Goal: Information Seeking & Learning: Learn about a topic

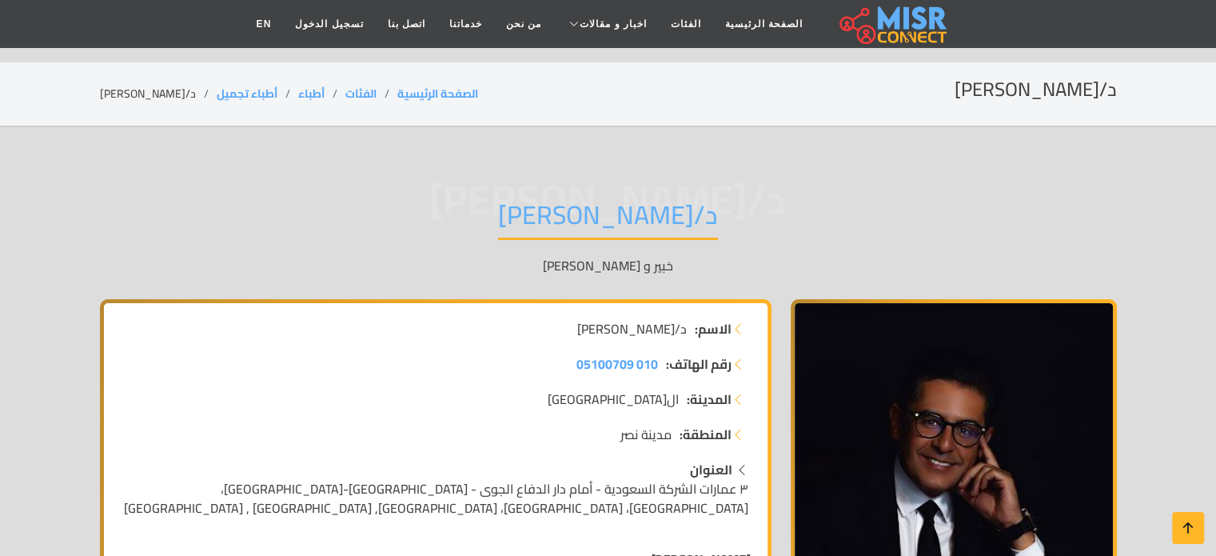
drag, startPoint x: 611, startPoint y: 354, endPoint x: 550, endPoint y: 354, distance: 60.7
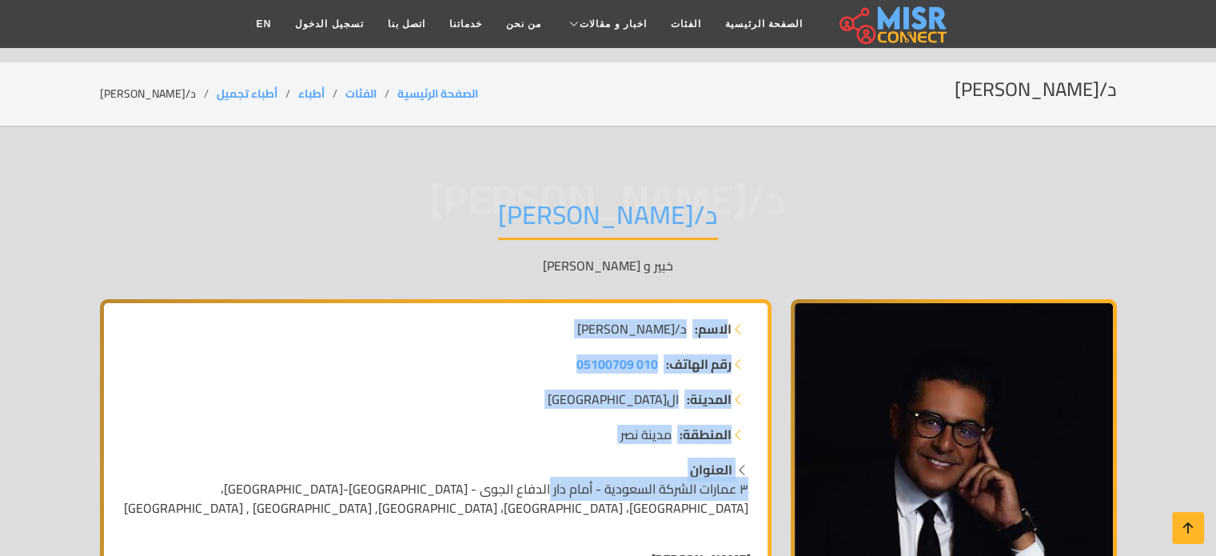
scroll to position [140, 0]
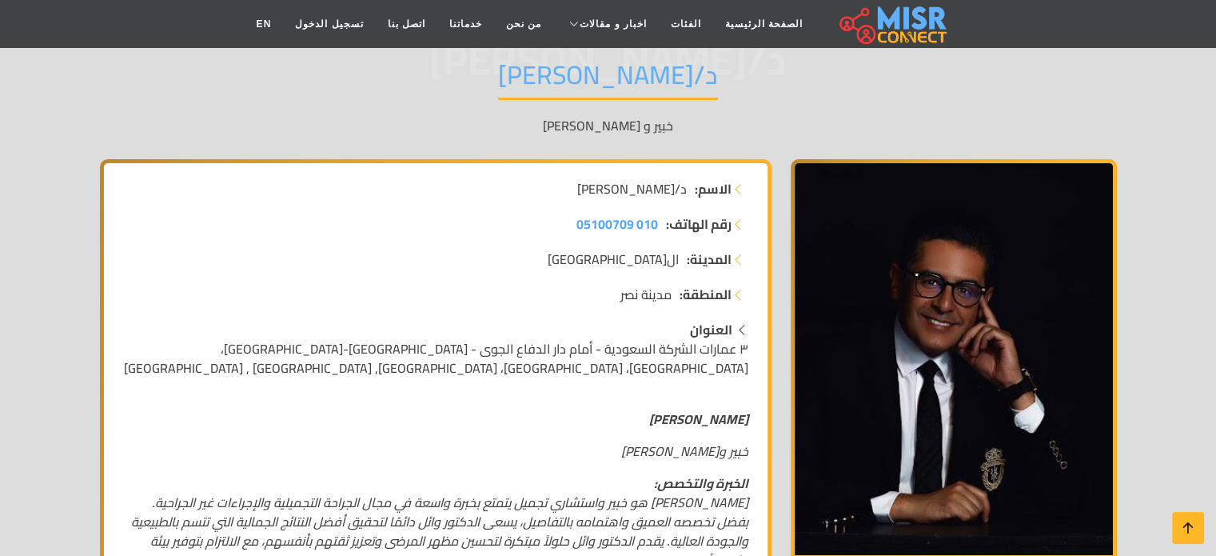
click at [588, 412] on p "[PERSON_NAME]" at bounding box center [435, 418] width 625 height 19
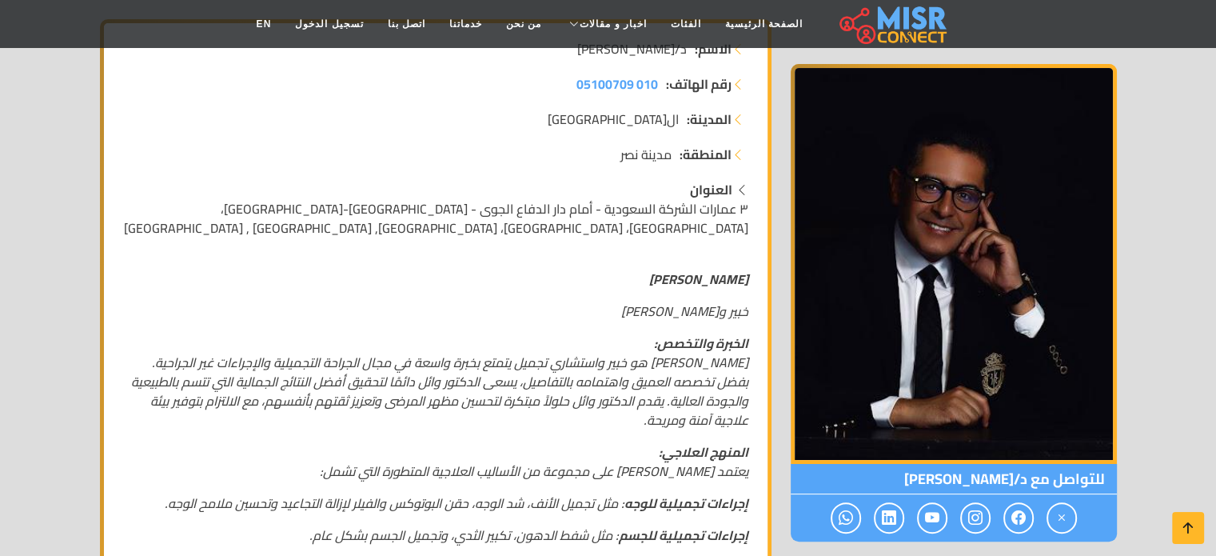
scroll to position [284, 0]
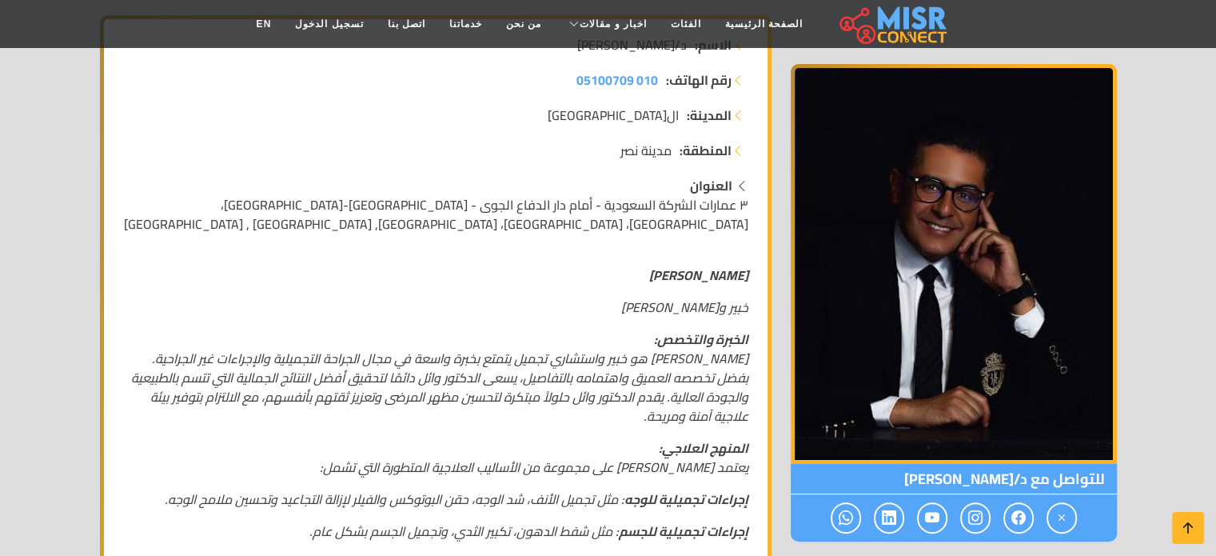
drag, startPoint x: 739, startPoint y: 271, endPoint x: 614, endPoint y: 410, distance: 187.3
click at [614, 410] on div "[PERSON_NAME] واستشاري تجميل الخبرة والتخصص: [PERSON_NAME] هو خبير واستشاري تجم…" at bounding box center [436, 515] width 644 height 524
click at [607, 469] on em "يعتمد [PERSON_NAME] على مجموعة من الأساليب العلاجية المتطورة التي تشمل:" at bounding box center [534, 467] width 428 height 24
drag, startPoint x: 628, startPoint y: 478, endPoint x: 591, endPoint y: 485, distance: 38.3
click at [591, 485] on div "[PERSON_NAME] واستشاري تجميل الخبرة والتخصص: [PERSON_NAME] هو خبير واستشاري تجم…" at bounding box center [436, 515] width 644 height 524
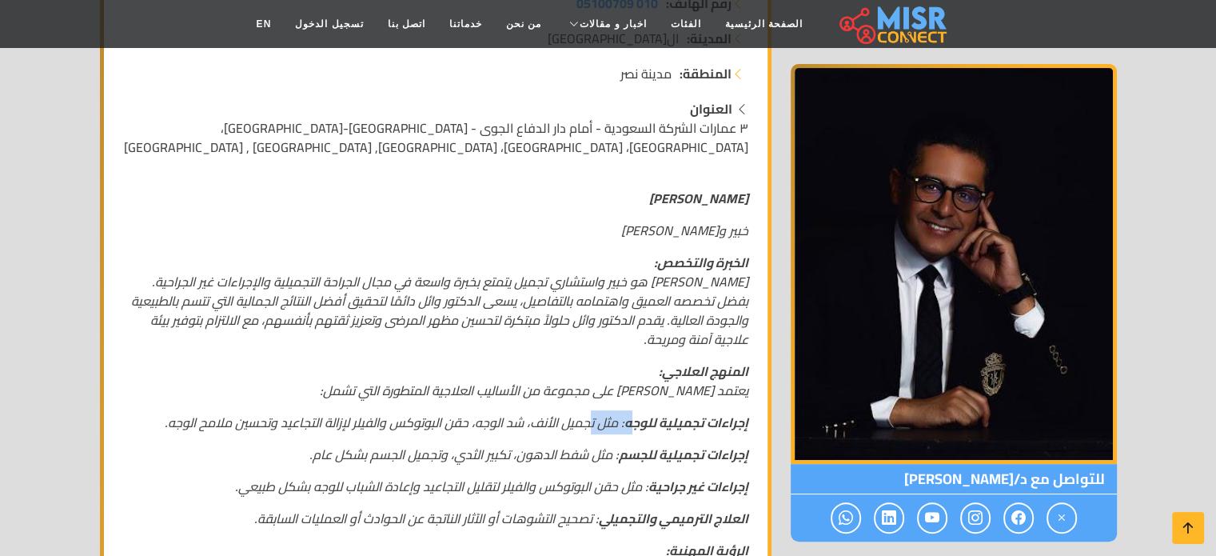
scroll to position [361, 0]
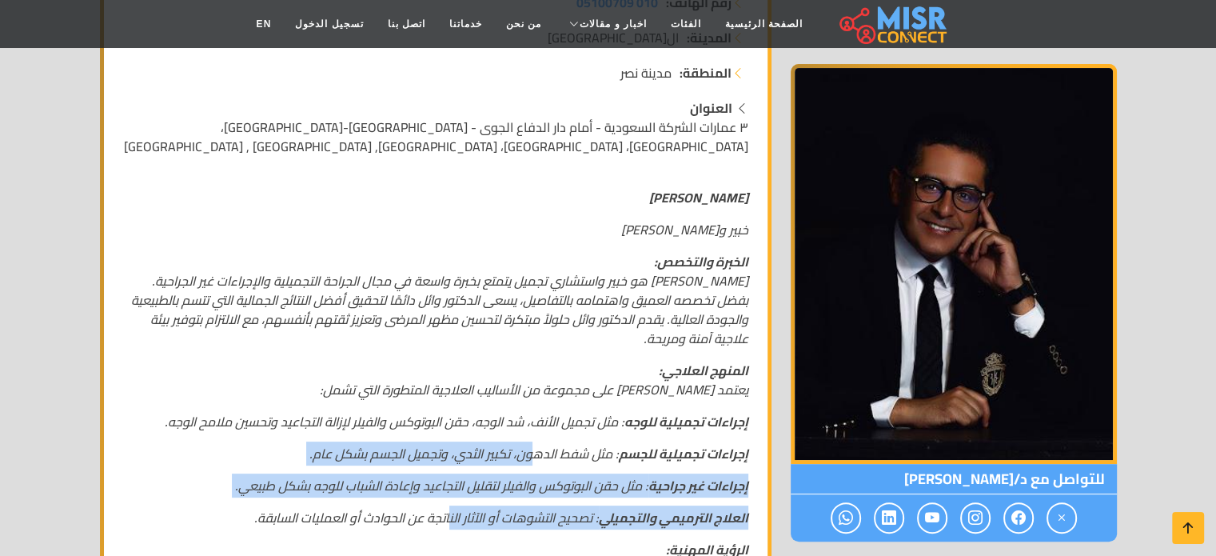
drag, startPoint x: 528, startPoint y: 457, endPoint x: 448, endPoint y: 498, distance: 89.7
click at [448, 498] on div "[PERSON_NAME] واستشاري تجميل الخبرة والتخصص: [PERSON_NAME] هو خبير واستشاري تجم…" at bounding box center [436, 437] width 644 height 524
click at [506, 514] on em "العلاج الترميمي والتجميلي : تصحيح التشوهات أو الآثار الناتجة عن الحوادث أو العم…" at bounding box center [501, 517] width 494 height 24
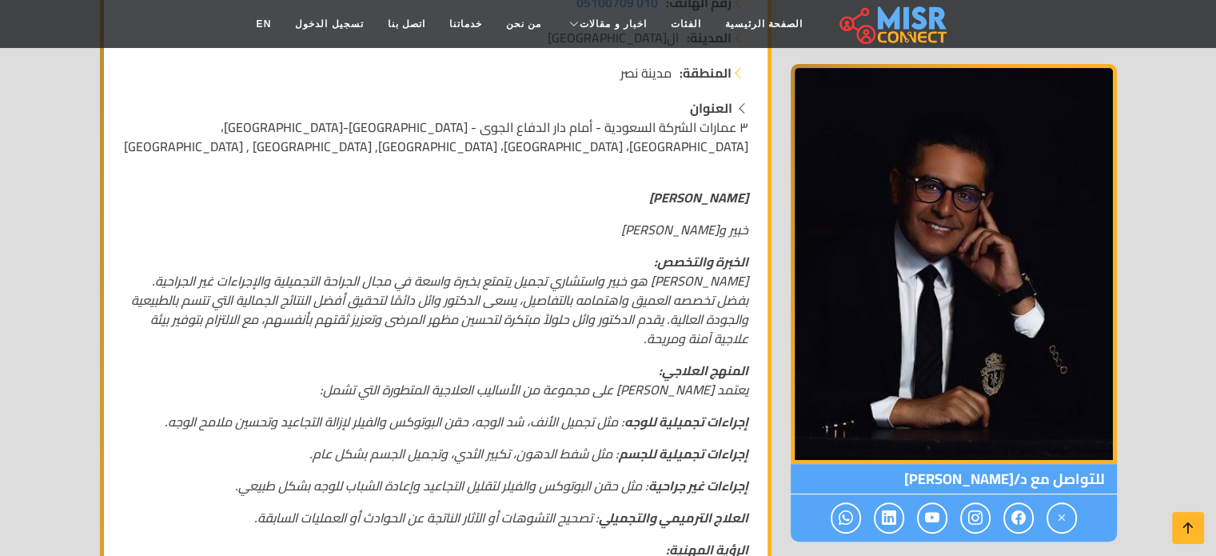
click at [545, 510] on em "العلاج الترميمي والتجميلي : تصحيح التشوهات أو الآثار الناتجة عن الحوادث أو العم…" at bounding box center [501, 517] width 494 height 24
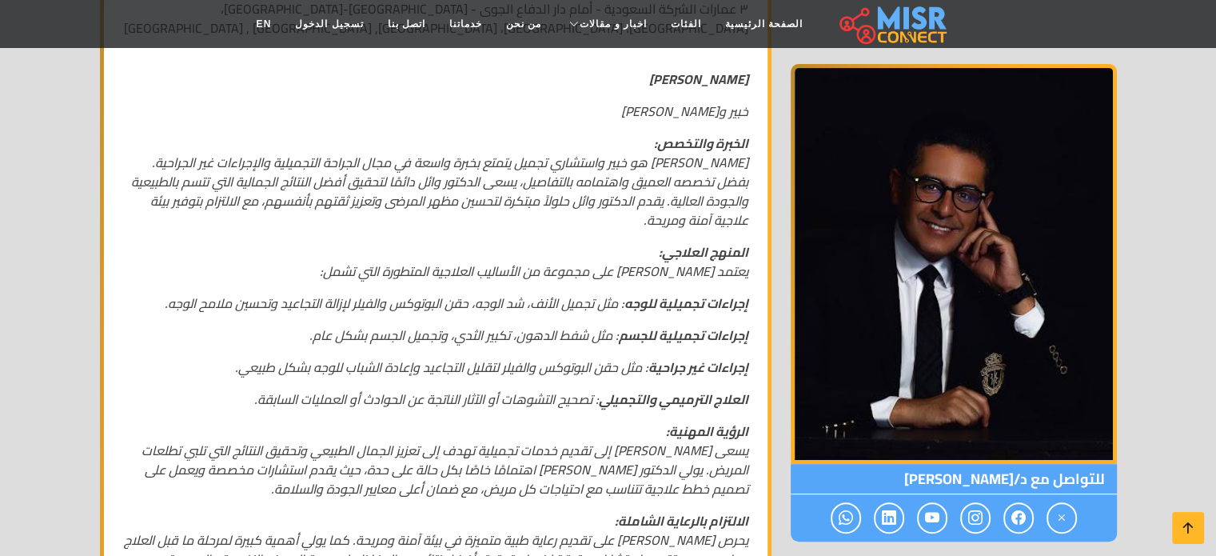
scroll to position [0, 0]
